Goal: Task Accomplishment & Management: Complete application form

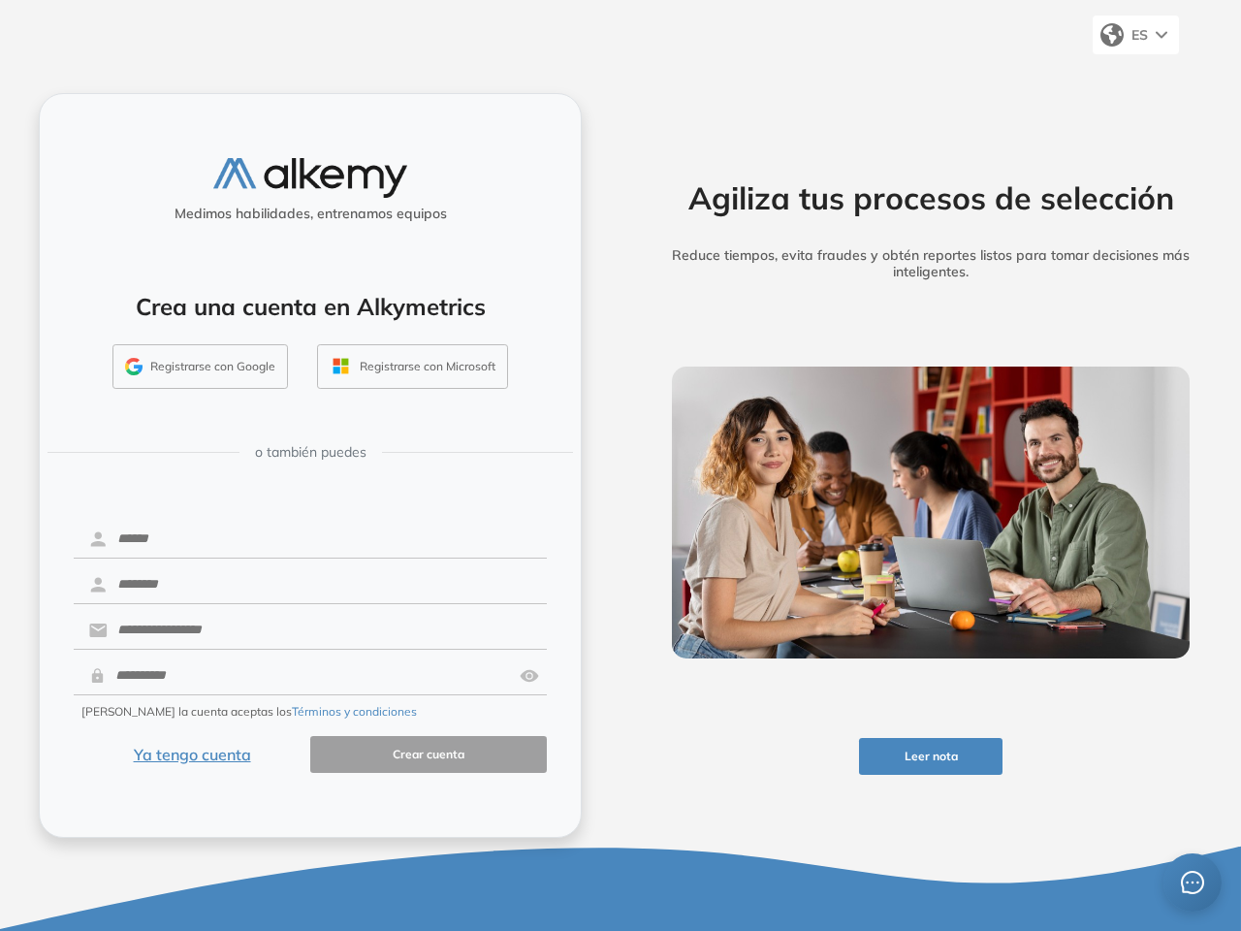
click at [621, 466] on div "Agiliza tus procesos de selección Reduce tiempos, evita fraudes y obtén reporte…" at bounding box center [931, 465] width 621 height 931
click at [1136, 35] on span "ES" at bounding box center [1140, 34] width 16 height 17
click at [931, 757] on button "Leer nota" at bounding box center [931, 757] width 145 height 38
click at [201, 367] on button "Registrarse con Google" at bounding box center [201, 366] width 176 height 45
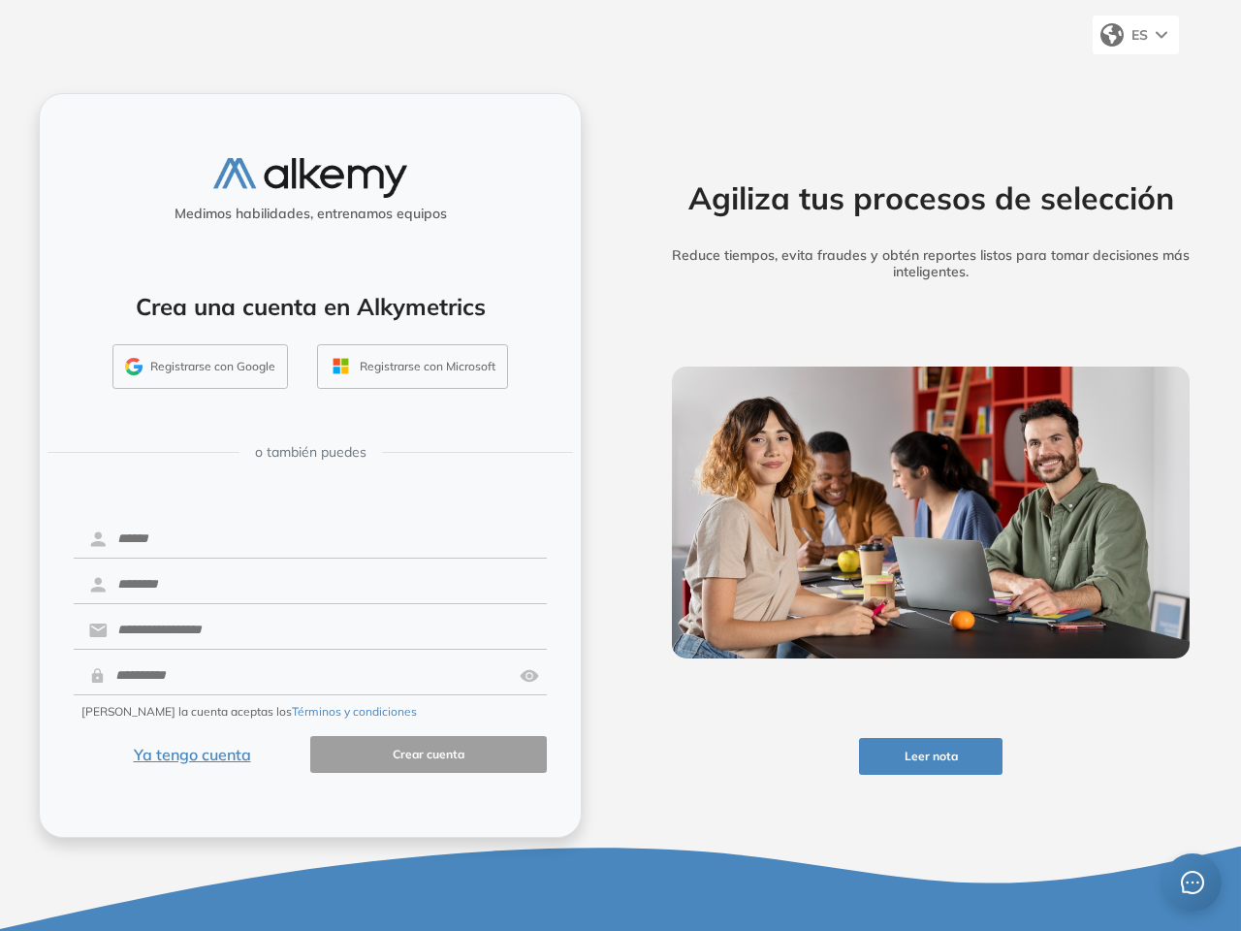
click at [412, 367] on button "Registrarse con Microsoft" at bounding box center [412, 366] width 191 height 45
click at [530, 676] on img at bounding box center [529, 676] width 19 height 37
click at [308, 712] on button "Términos y condiciones" at bounding box center [354, 711] width 125 height 17
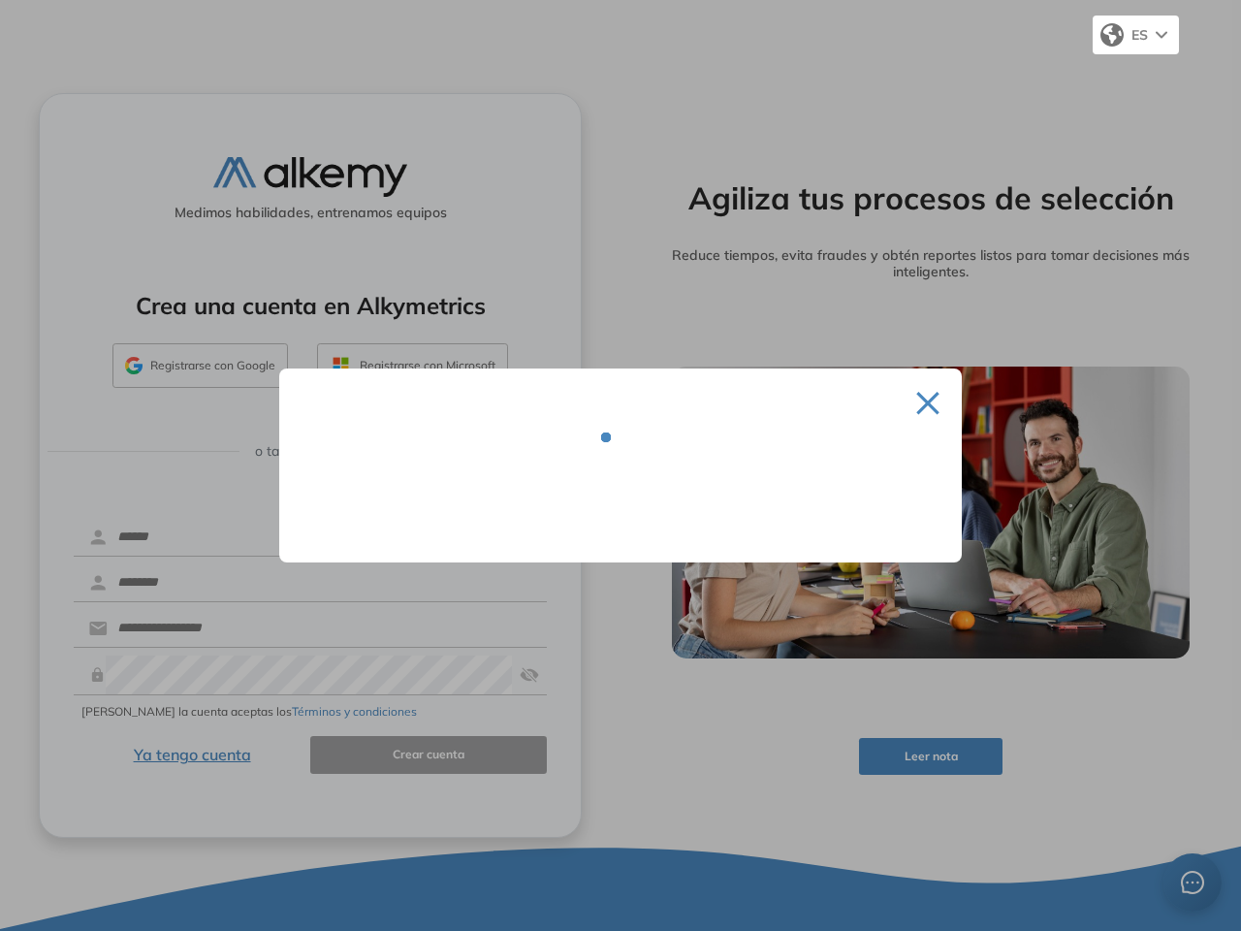
click at [192, 755] on div at bounding box center [620, 465] width 1241 height 931
